Goal: Task Accomplishment & Management: Manage account settings

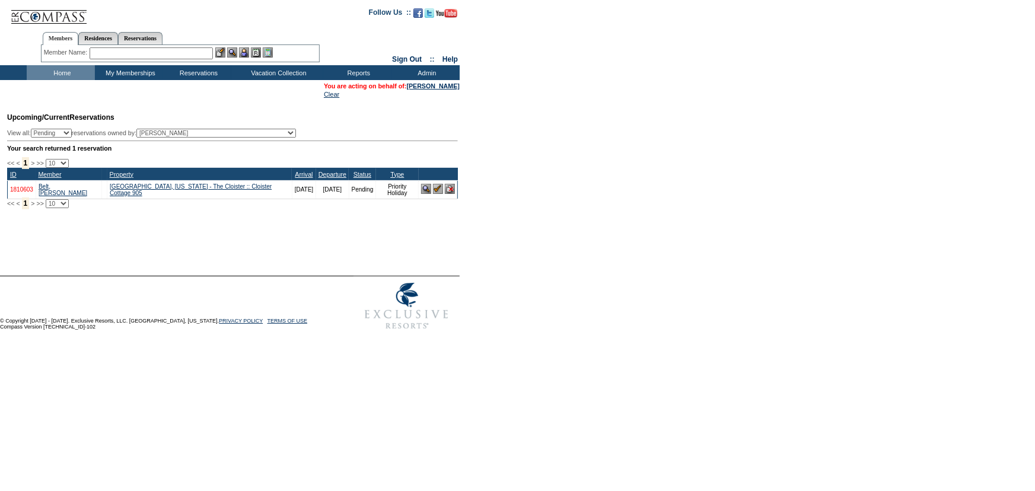
click at [17, 193] on link "1810603" at bounding box center [21, 189] width 23 height 7
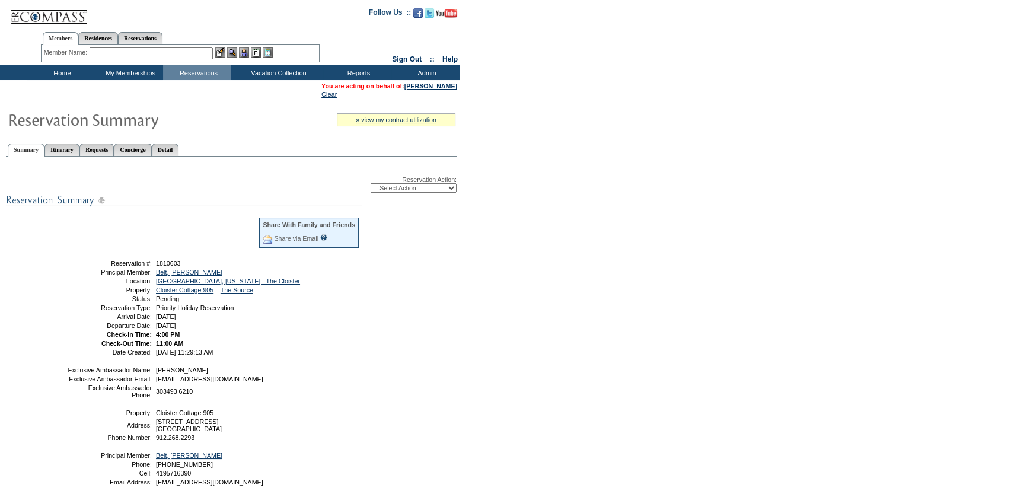
click at [422, 188] on select "-- Select Action -- Modify Reservation Dates Modify Reservation Cost Modify Occ…" at bounding box center [414, 187] width 86 height 9
click at [583, 273] on form "Follow Us ::" at bounding box center [513, 289] width 1027 height 578
click at [433, 192] on select "-- Select Action -- Modify Reservation Dates Modify Reservation Cost Modify Occ…" at bounding box center [414, 187] width 86 height 9
select select "ConfirmRes"
click at [371, 184] on select "-- Select Action -- Modify Reservation Dates Modify Reservation Cost Modify Occ…" at bounding box center [414, 187] width 86 height 9
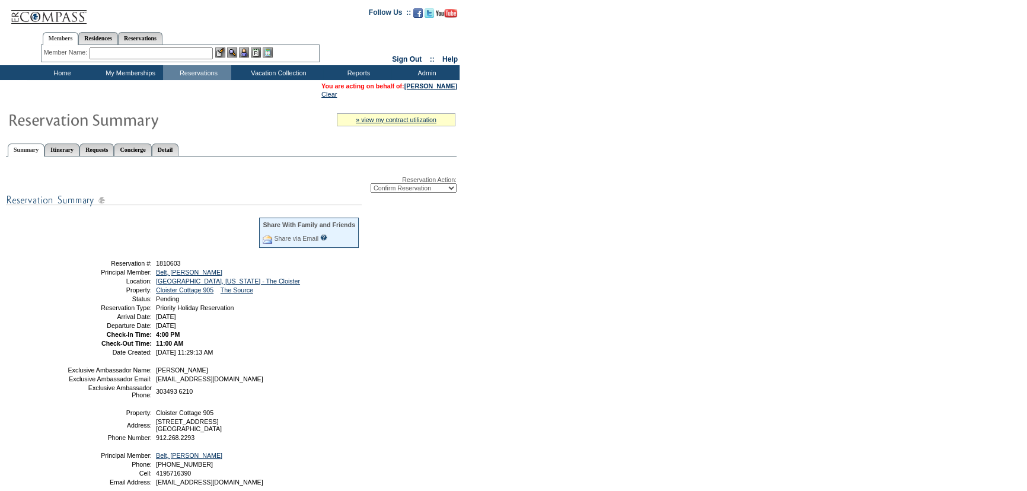
click at [613, 261] on form "Follow Us ::" at bounding box center [513, 289] width 1027 height 578
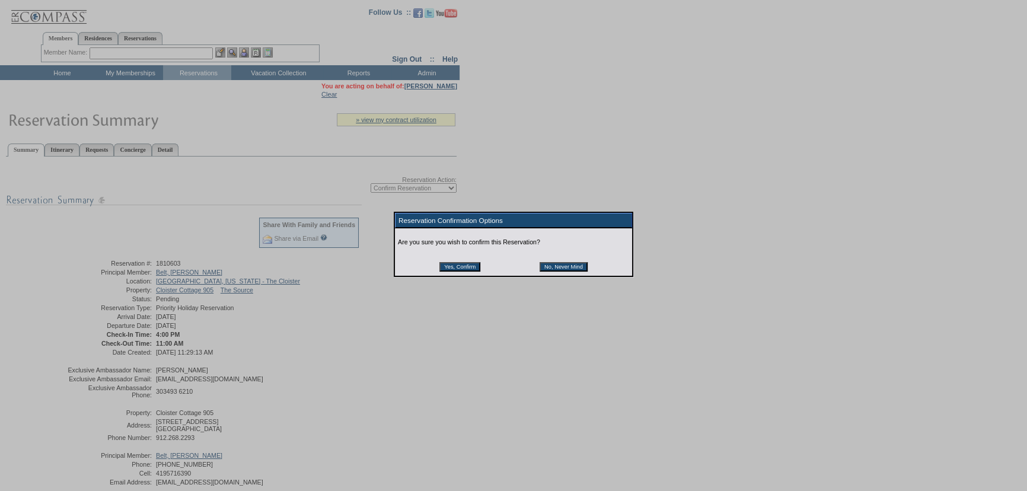
click at [470, 267] on input "Yes, Confirm" at bounding box center [459, 266] width 41 height 9
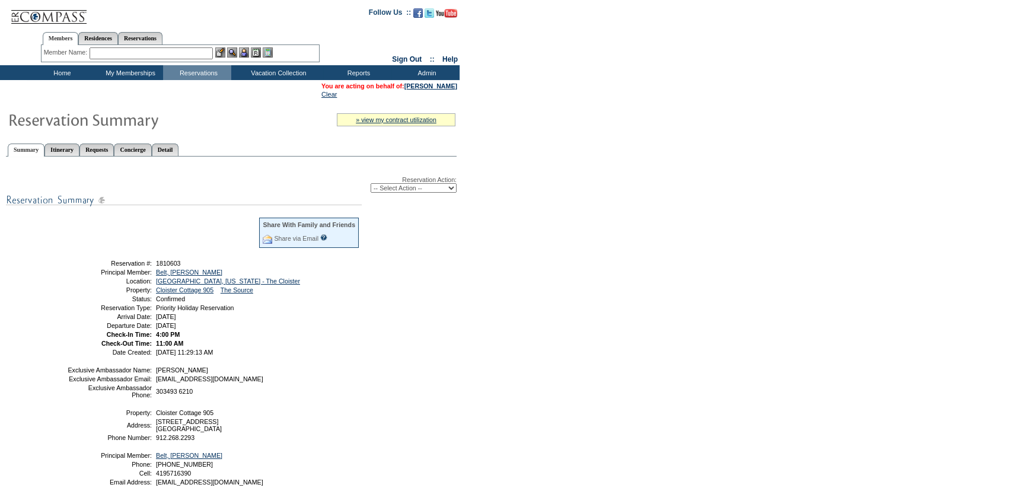
click at [149, 45] on div "Member Name: Destination or Residence: ReservationId:" at bounding box center [180, 53] width 279 height 17
drag, startPoint x: 142, startPoint y: 39, endPoint x: 130, endPoint y: 58, distance: 22.9
click at [142, 40] on link "Reservations" at bounding box center [140, 38] width 44 height 12
drag, startPoint x: 117, startPoint y: 61, endPoint x: 125, endPoint y: 59, distance: 8.1
click at [119, 60] on div "Member Name: Destination or Residence: ReservationId:" at bounding box center [180, 53] width 279 height 17
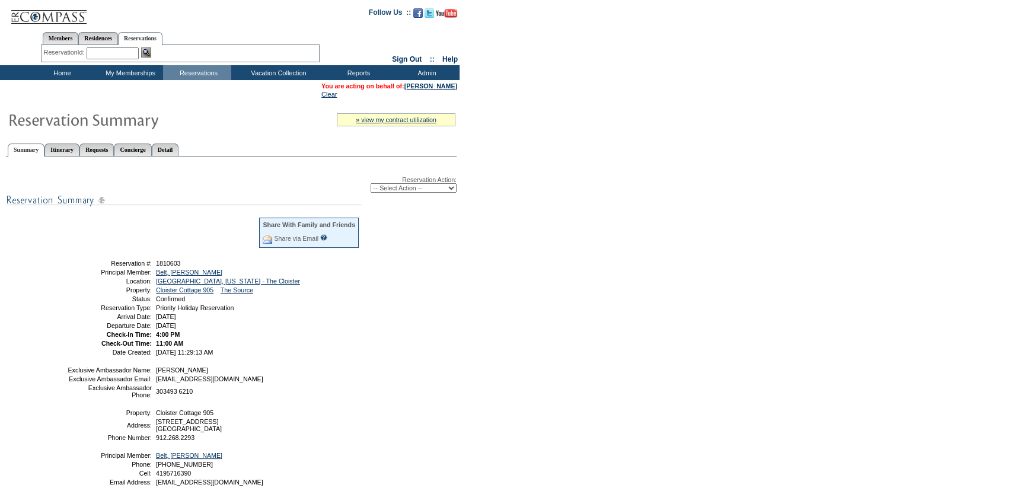
click at [130, 54] on input "text" at bounding box center [113, 53] width 52 height 12
paste input "1810603"
type input "1810603"
click at [143, 52] on img at bounding box center [146, 52] width 10 height 10
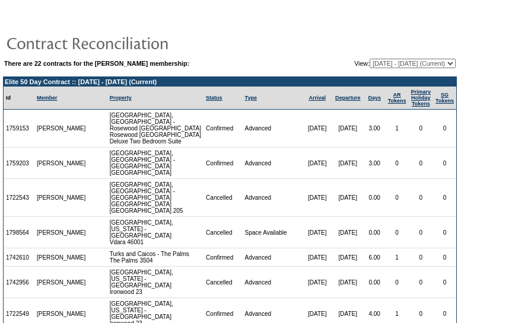
scroll to position [73, 0]
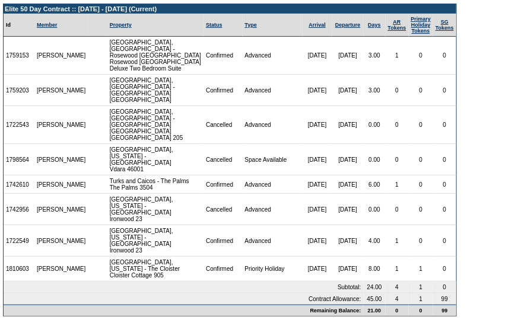
click at [462, 231] on form "There are 22 contracts for the Phyllis Hire membership: View: 08/31/07 - 08/31/…" at bounding box center [265, 127] width 531 height 400
click at [493, 180] on form "There are 22 contracts for the Phyllis Hire membership: View: 08/31/07 - 08/31/…" at bounding box center [265, 127] width 531 height 400
click at [29, 259] on td "1810603" at bounding box center [19, 269] width 31 height 25
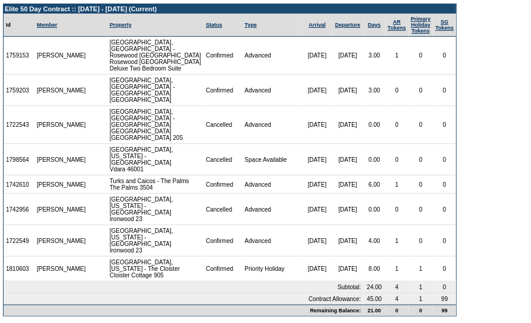
copy td "1810603"
click at [67, 209] on td "Janie Hire" at bounding box center [61, 209] width 54 height 31
